Goal: Obtain resource: Obtain resource

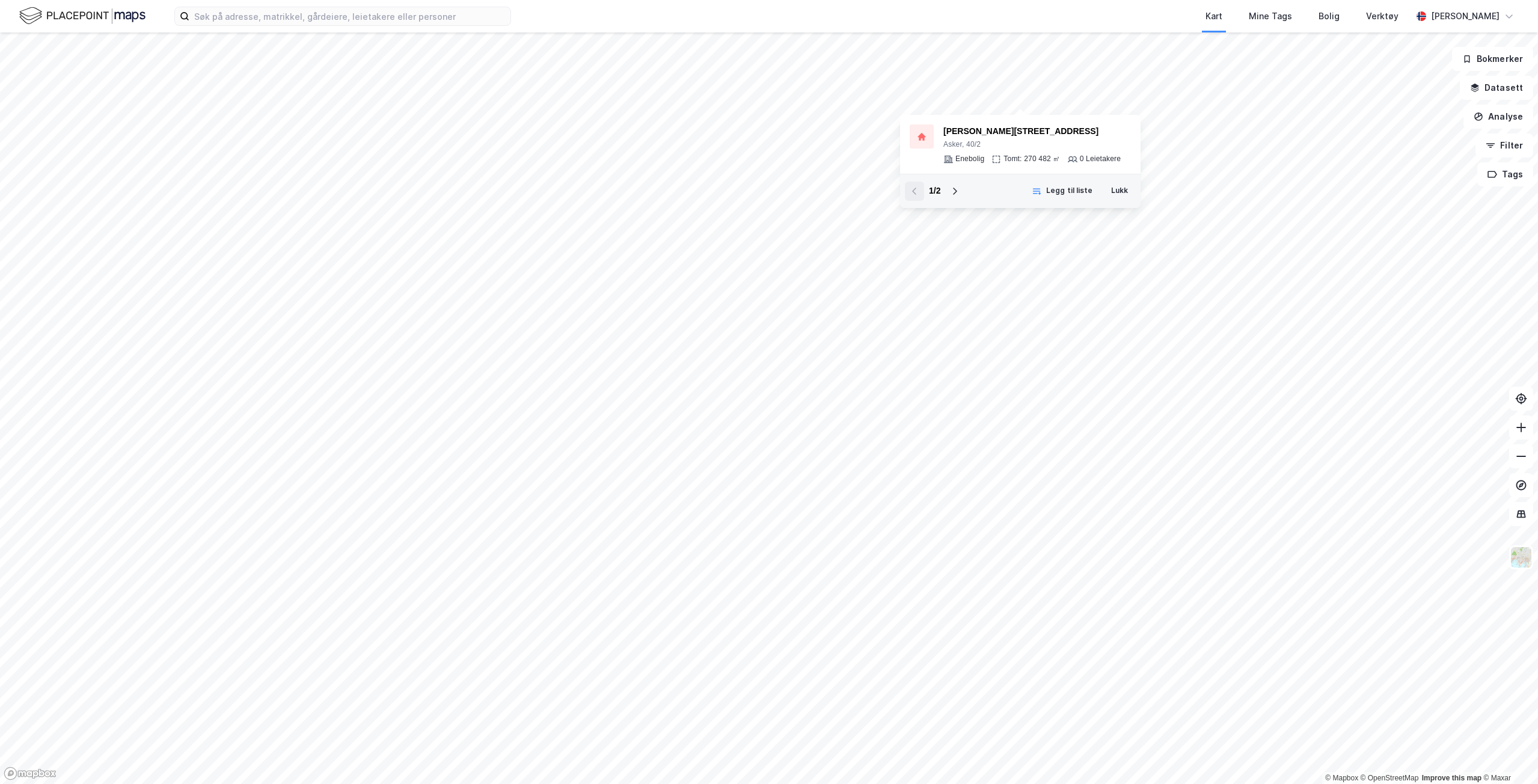
click at [956, 192] on icon at bounding box center [955, 191] width 5 height 7
click at [956, 192] on div "2 / 2" at bounding box center [935, 191] width 59 height 19
click at [909, 189] on button at bounding box center [915, 191] width 19 height 19
click at [948, 183] on button at bounding box center [955, 191] width 19 height 19
click at [326, 19] on input at bounding box center [349, 16] width 321 height 18
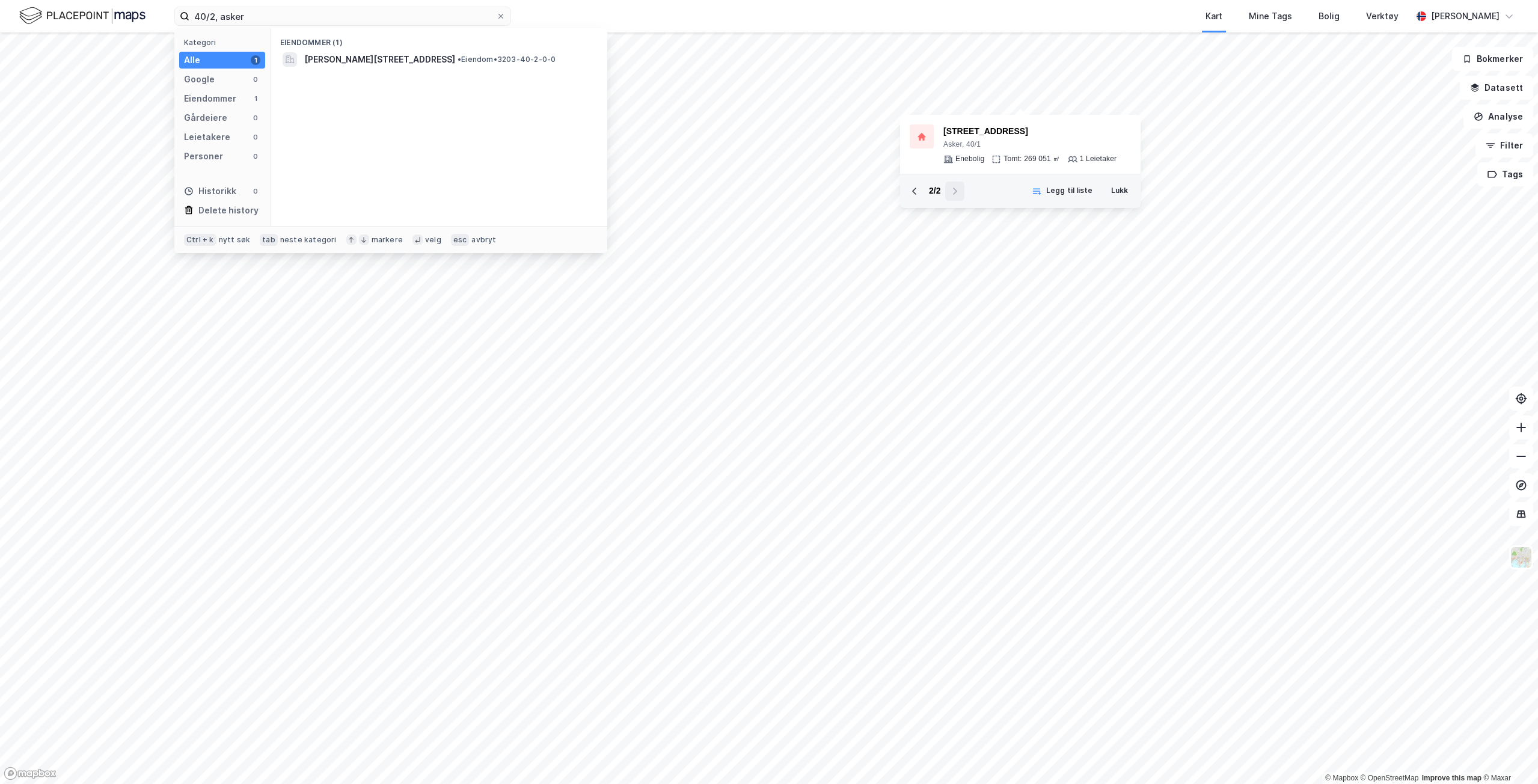
click at [409, 60] on span "[PERSON_NAME][STREET_ADDRESS]" at bounding box center [379, 59] width 151 height 14
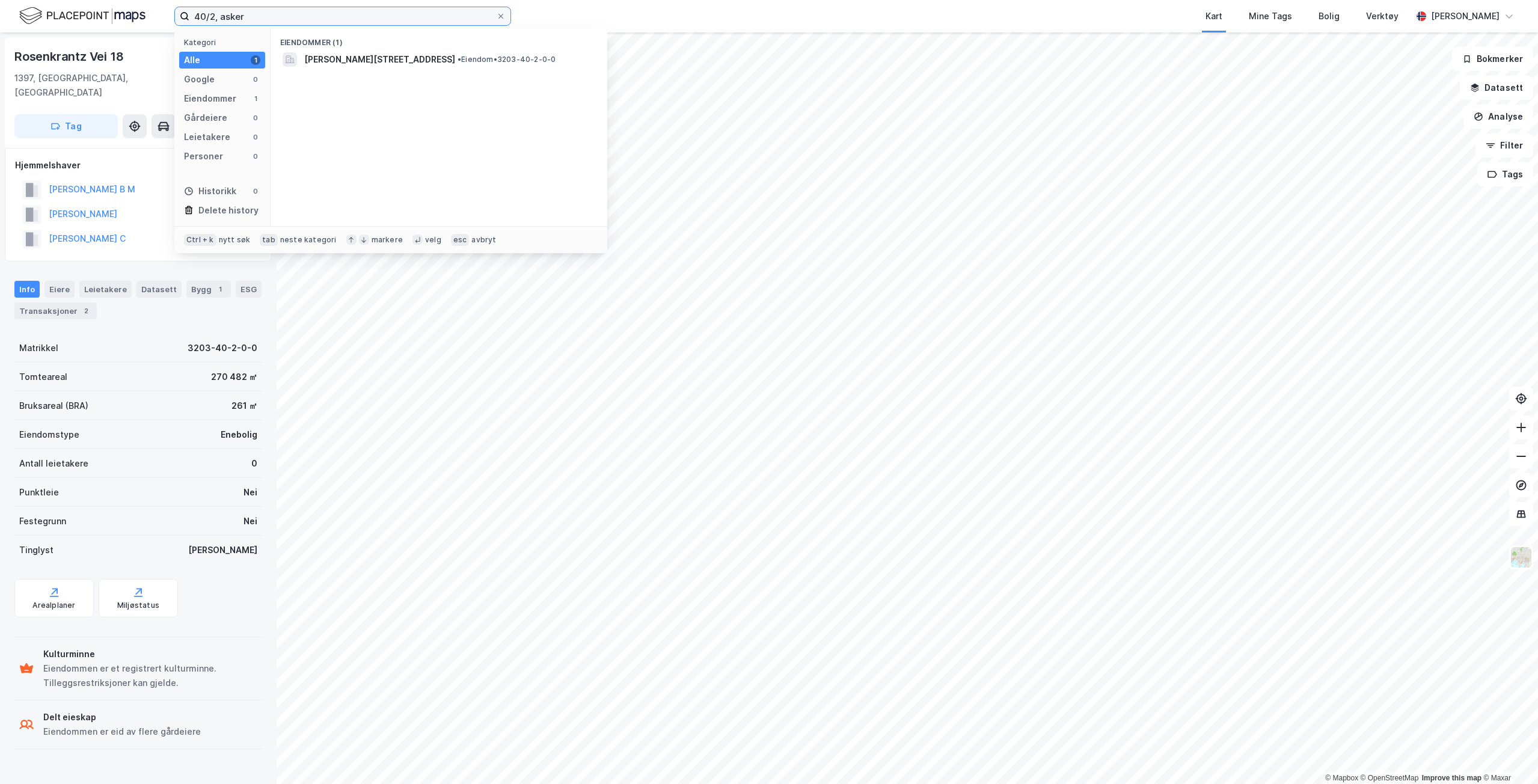
click at [214, 15] on input "40/2, asker" at bounding box center [342, 16] width 307 height 18
click at [338, 60] on span "[STREET_ADDRESS]" at bounding box center [345, 59] width 82 height 14
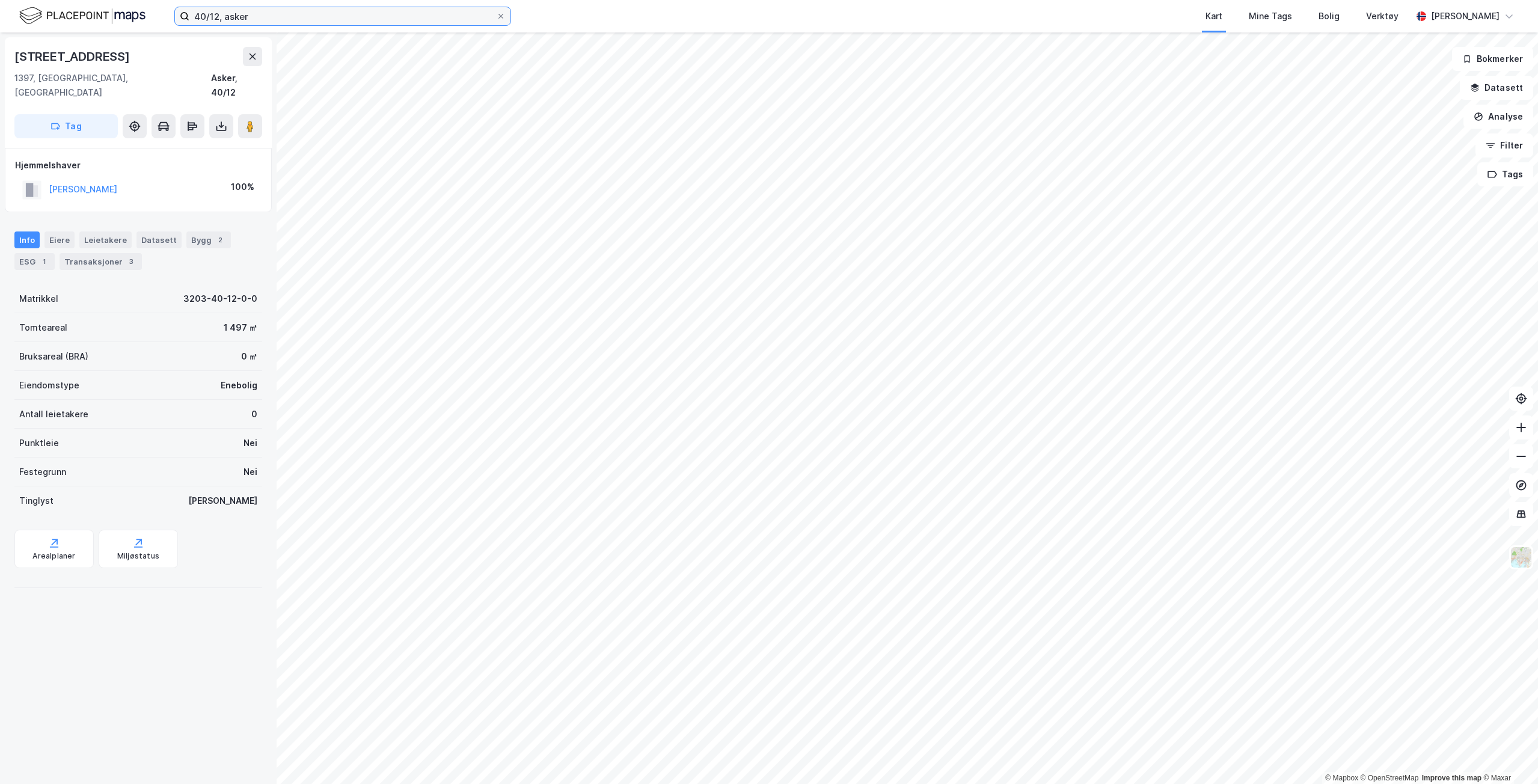
click at [216, 15] on input "40/12, asker" at bounding box center [342, 16] width 307 height 18
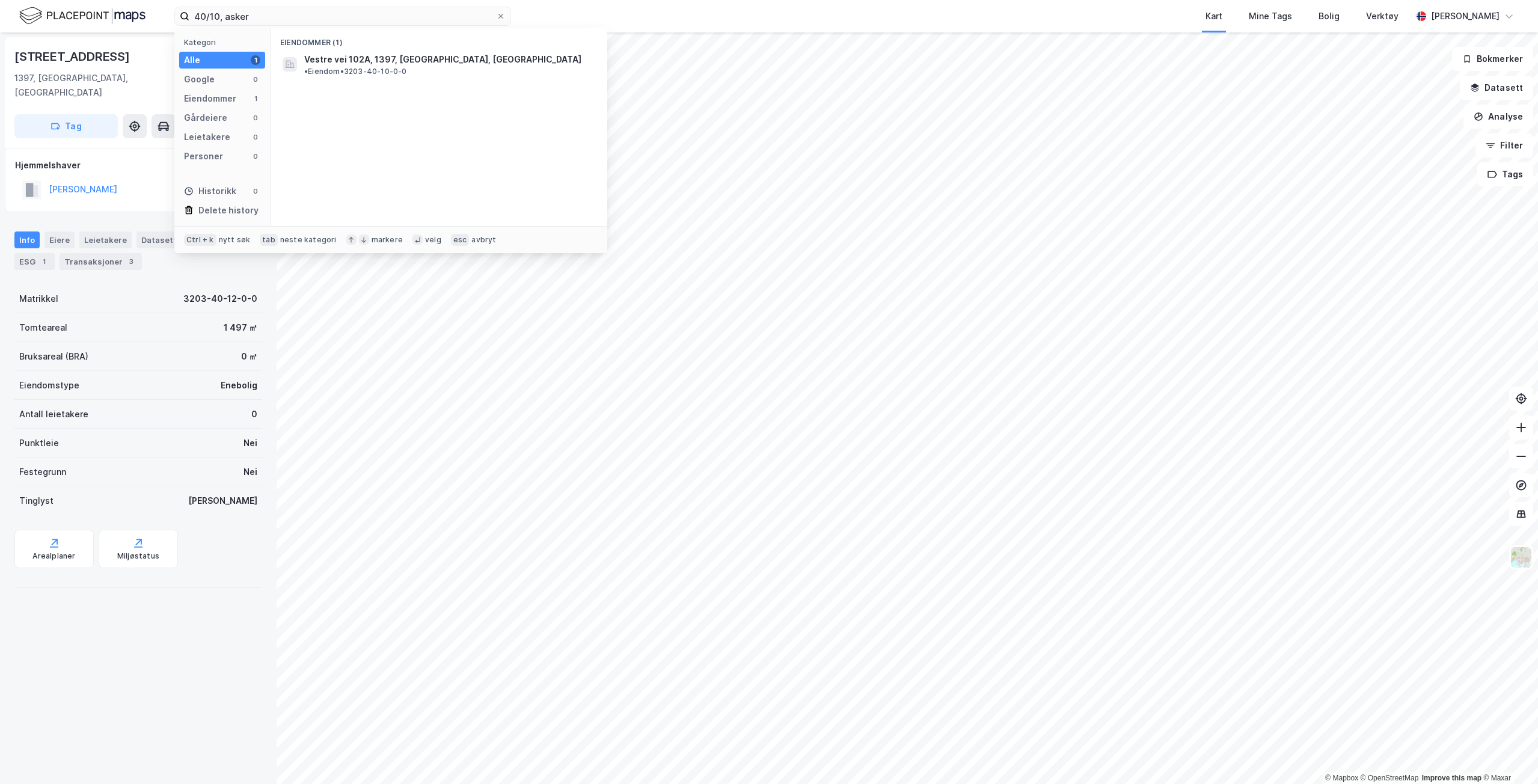
click at [460, 61] on span "Vestre vei 102A, 1397, [GEOGRAPHIC_DATA], [GEOGRAPHIC_DATA]" at bounding box center [442, 59] width 277 height 14
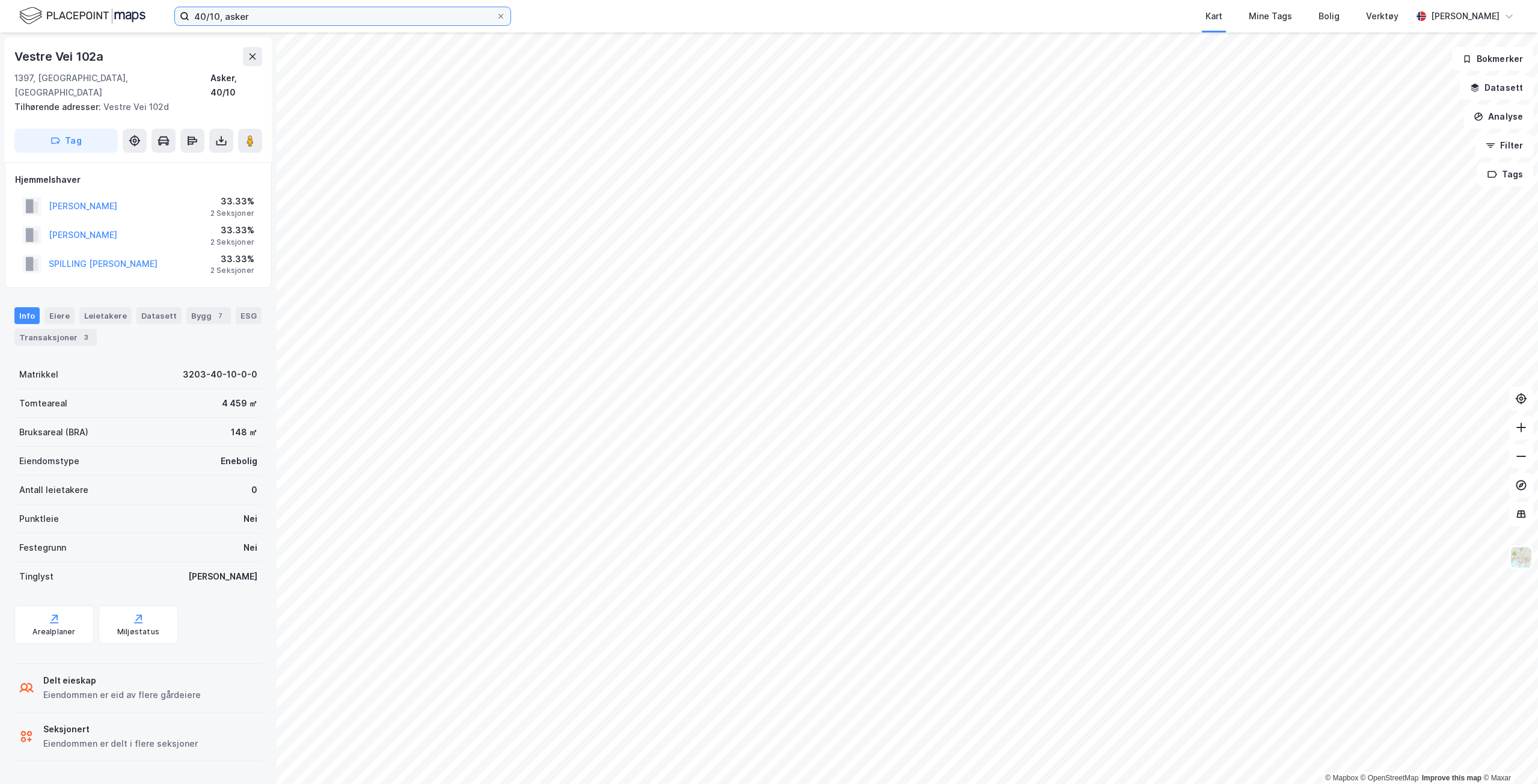
click at [216, 16] on input "40/10, asker" at bounding box center [342, 16] width 307 height 18
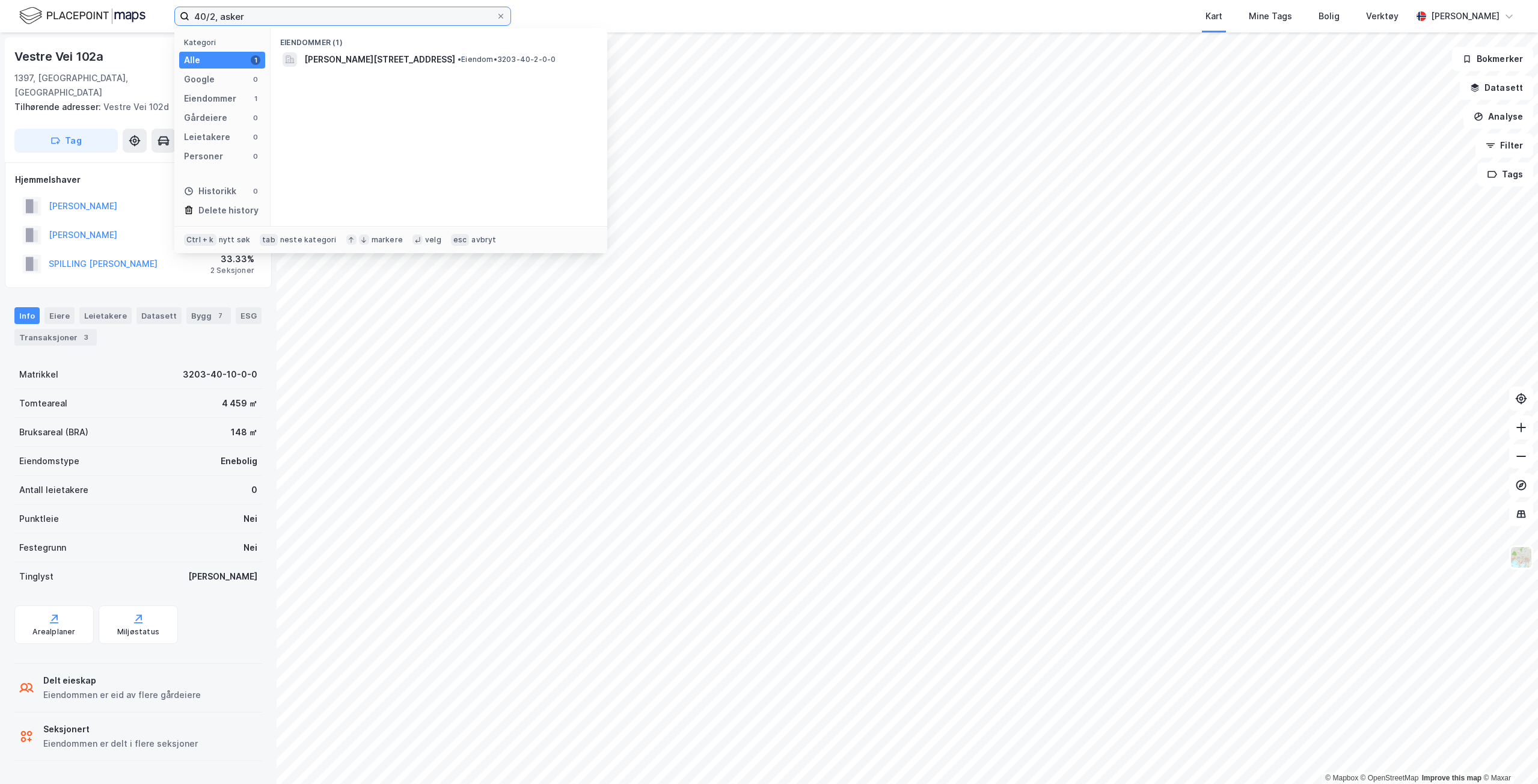
type input "40/2, asker"
click at [363, 61] on span "[PERSON_NAME][STREET_ADDRESS]" at bounding box center [379, 59] width 151 height 14
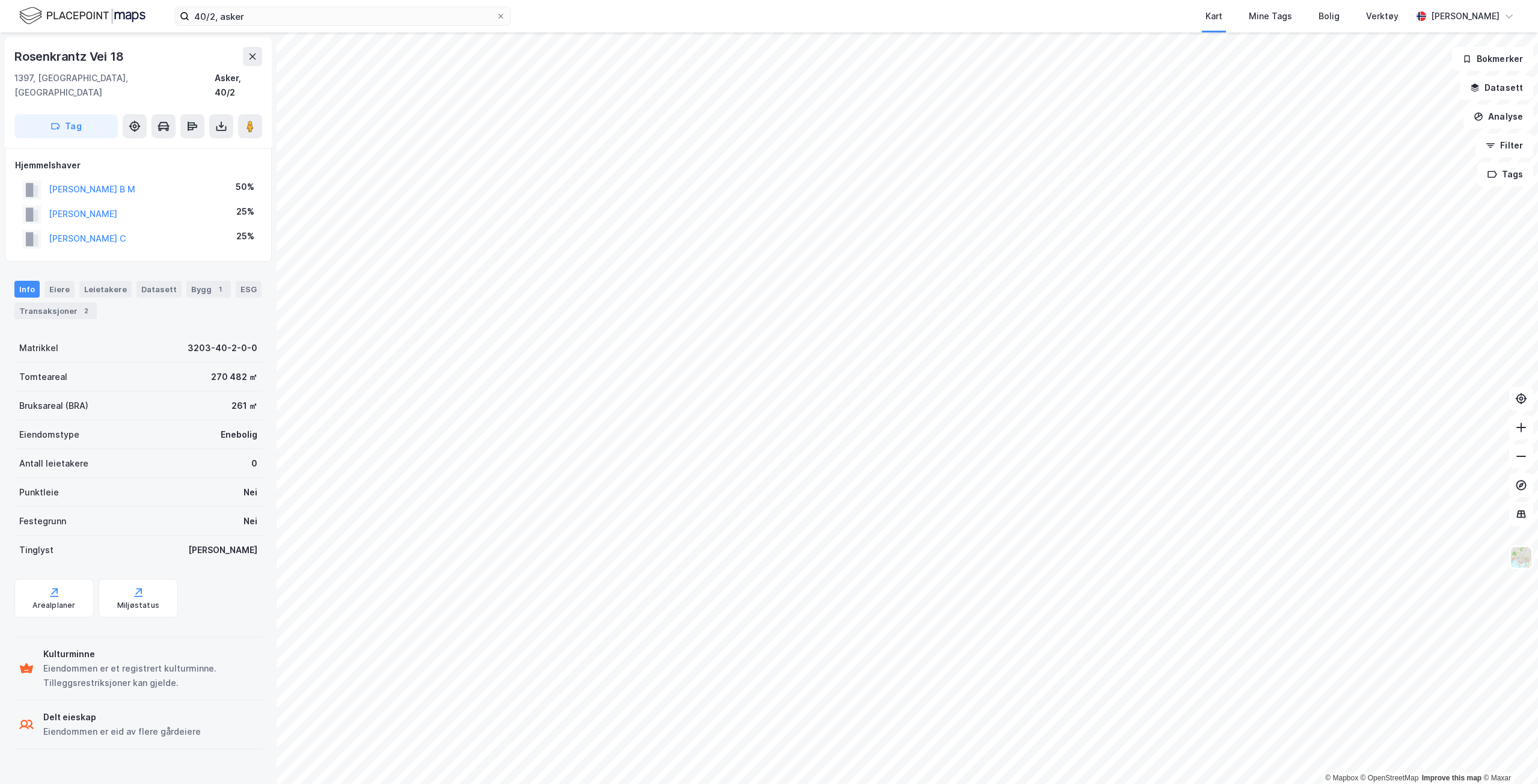
click at [222, 120] on icon at bounding box center [221, 126] width 12 height 12
